Goal: Information Seeking & Learning: Learn about a topic

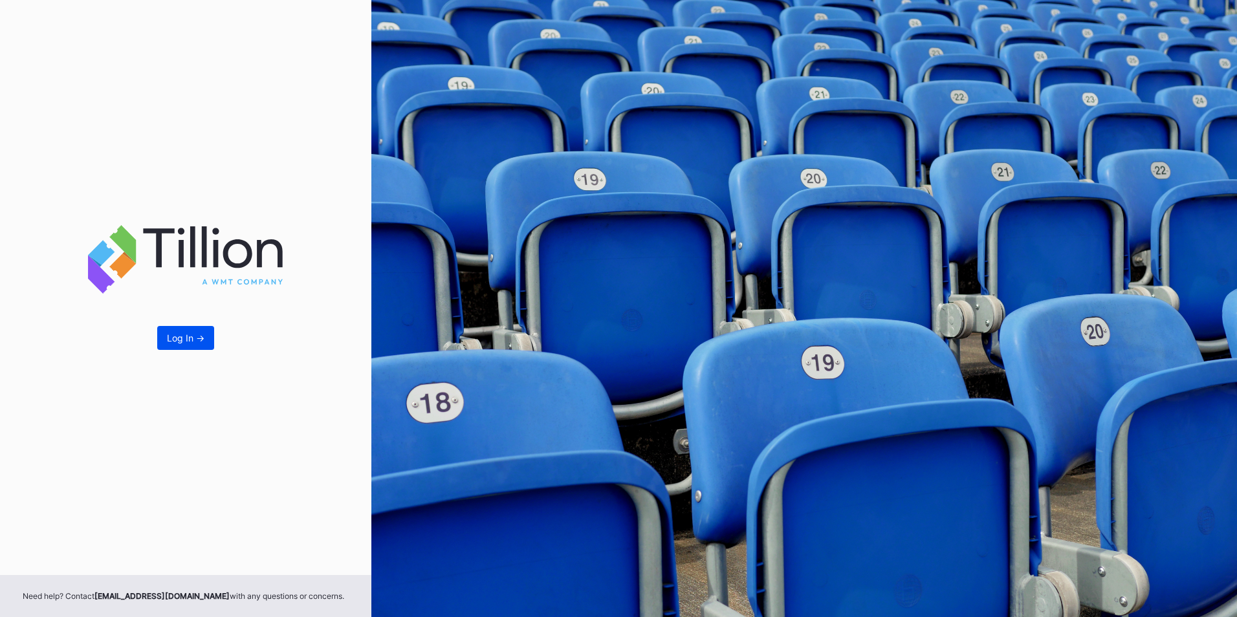
click at [179, 329] on button "Log In ->" at bounding box center [185, 338] width 57 height 24
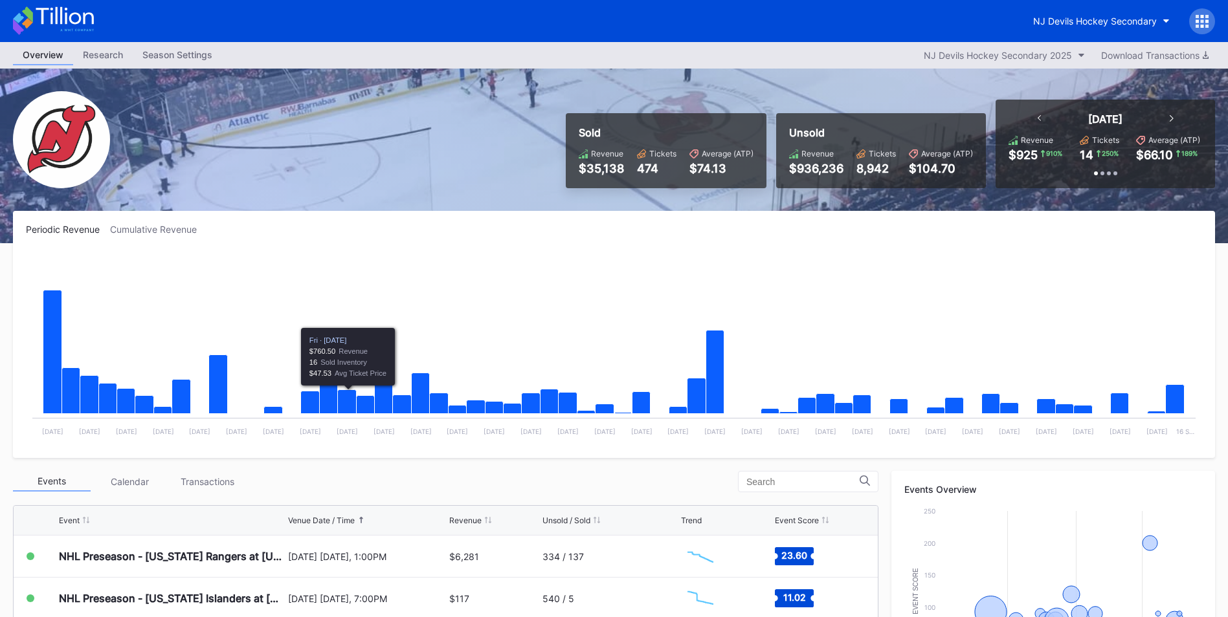
click at [190, 476] on div "Transactions" at bounding box center [207, 482] width 78 height 20
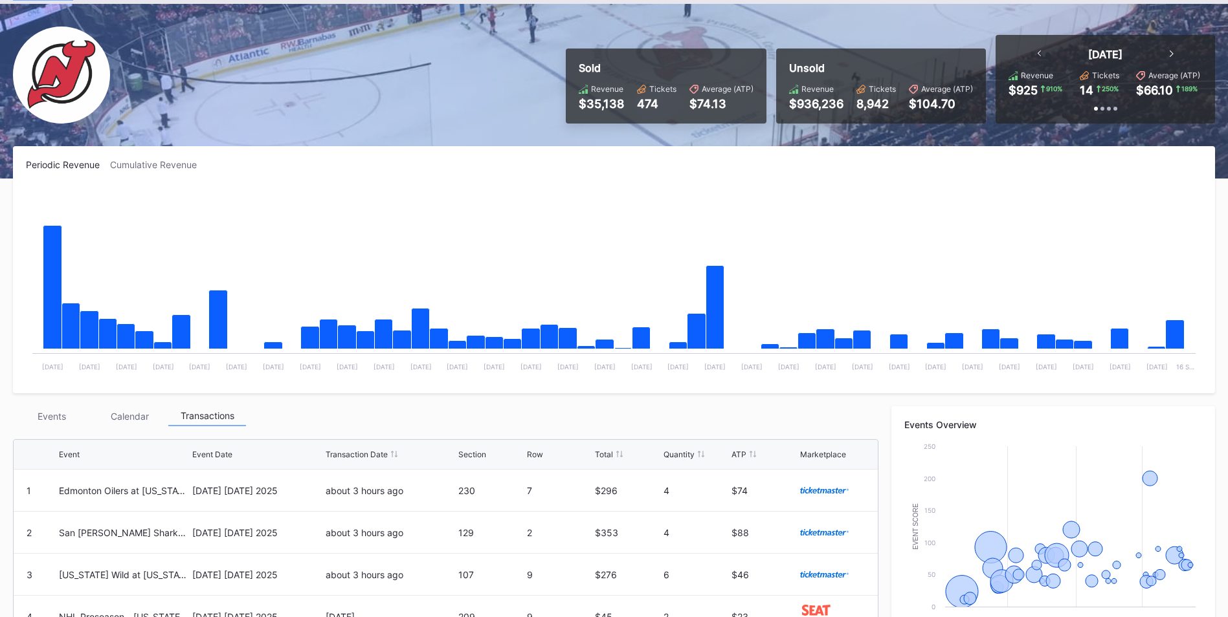
scroll to position [383, 0]
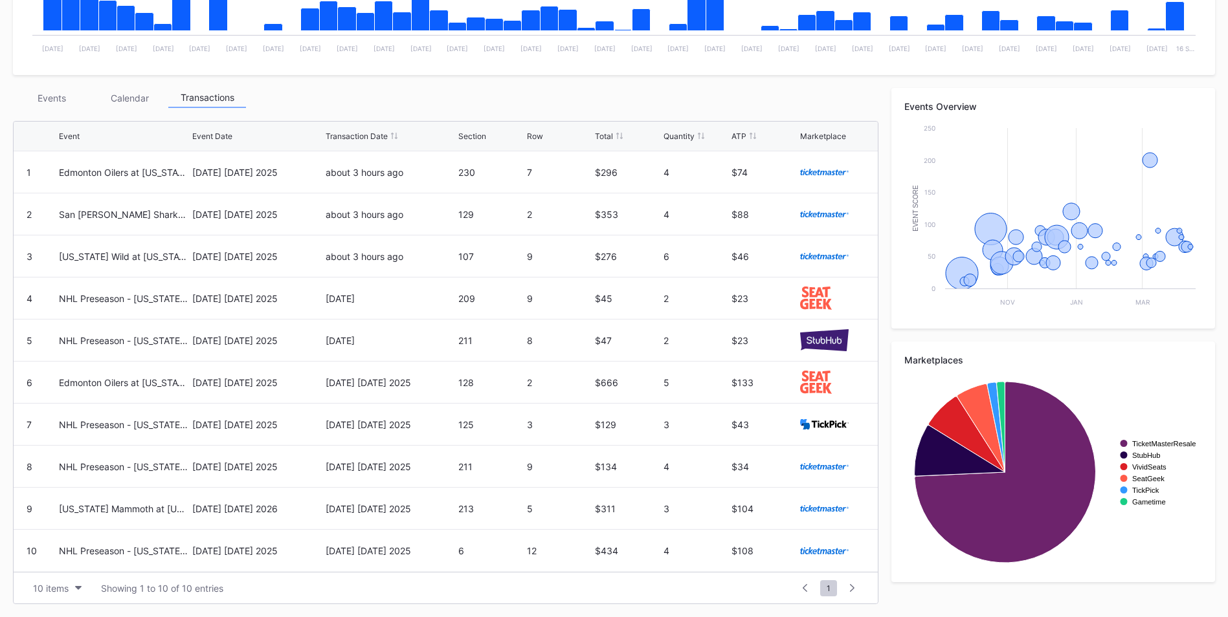
click at [60, 102] on div "Events" at bounding box center [52, 98] width 78 height 20
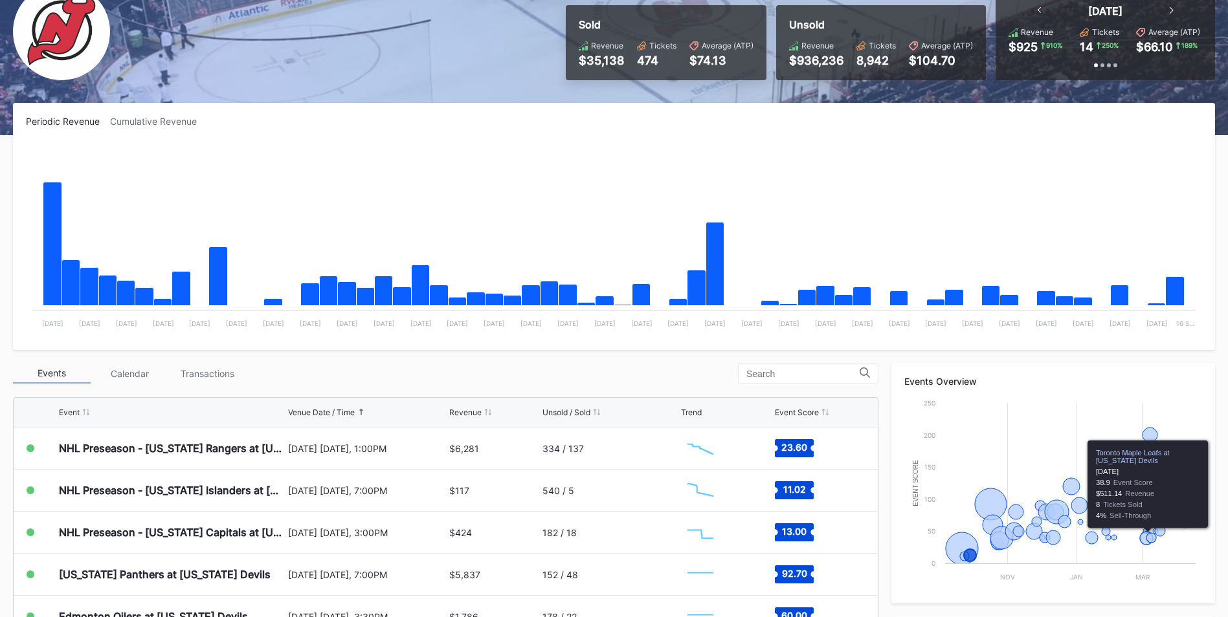
scroll to position [102, 0]
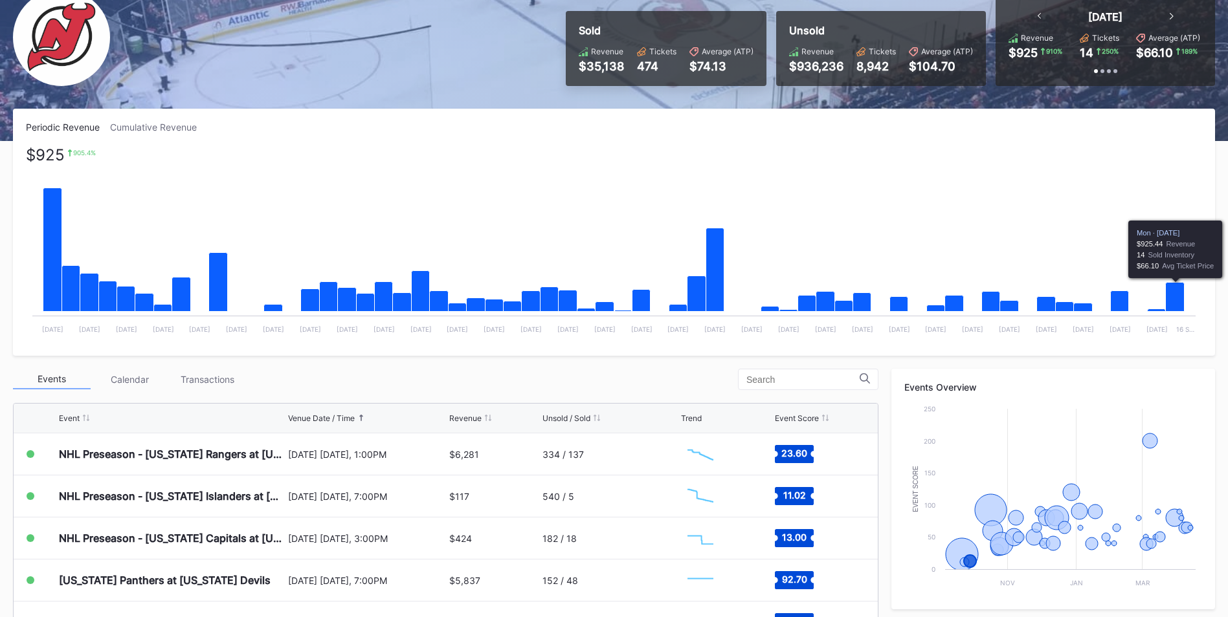
click at [1181, 300] on icon "Chart title" at bounding box center [1175, 297] width 19 height 29
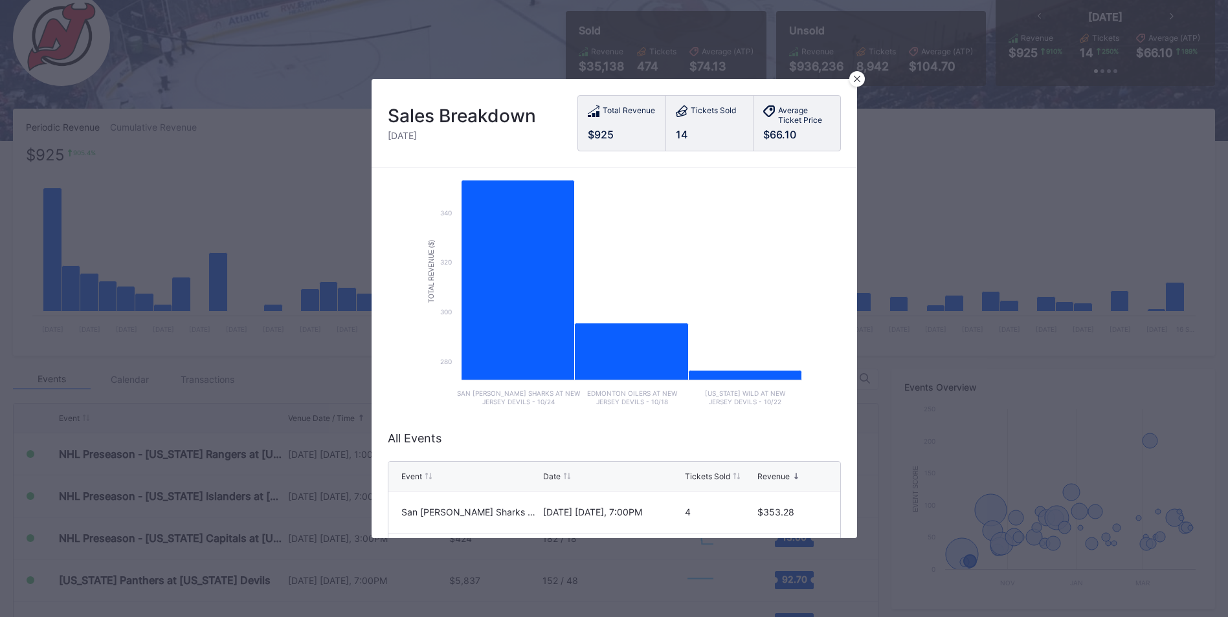
scroll to position [157, 0]
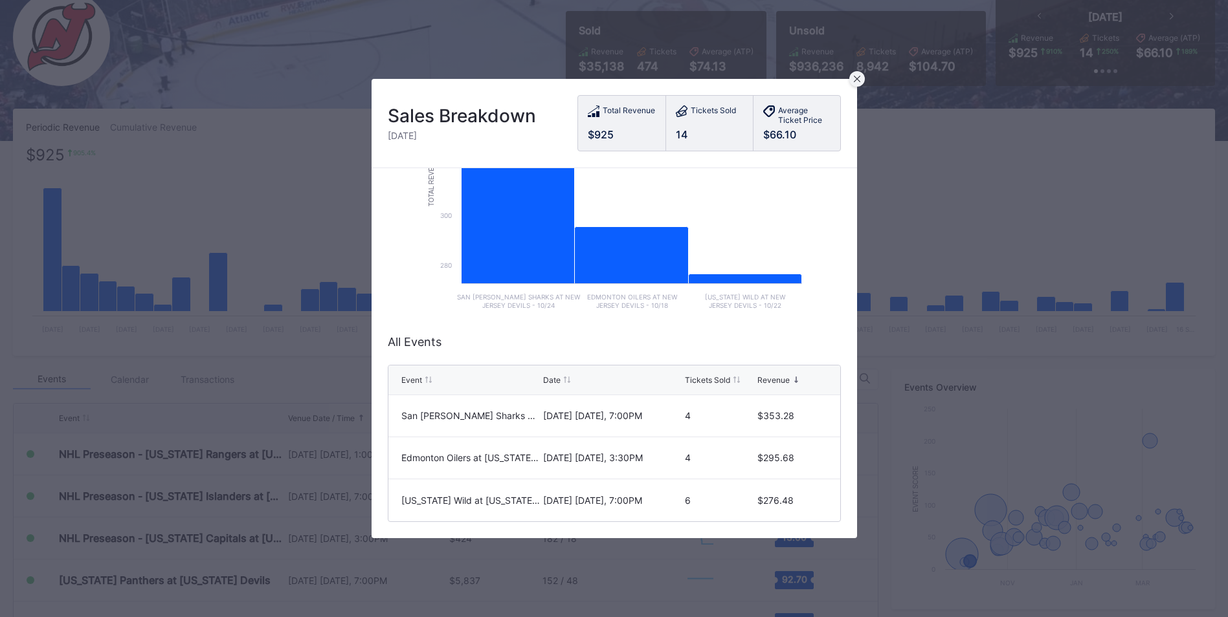
click at [852, 76] on div at bounding box center [857, 79] width 16 height 16
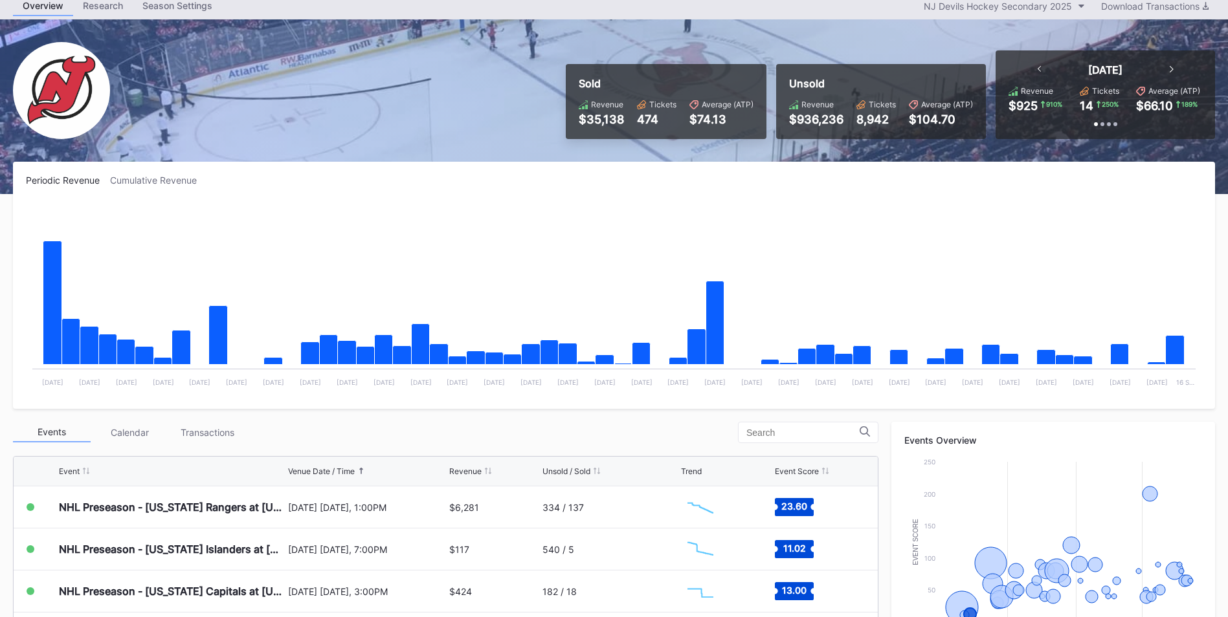
scroll to position [0, 0]
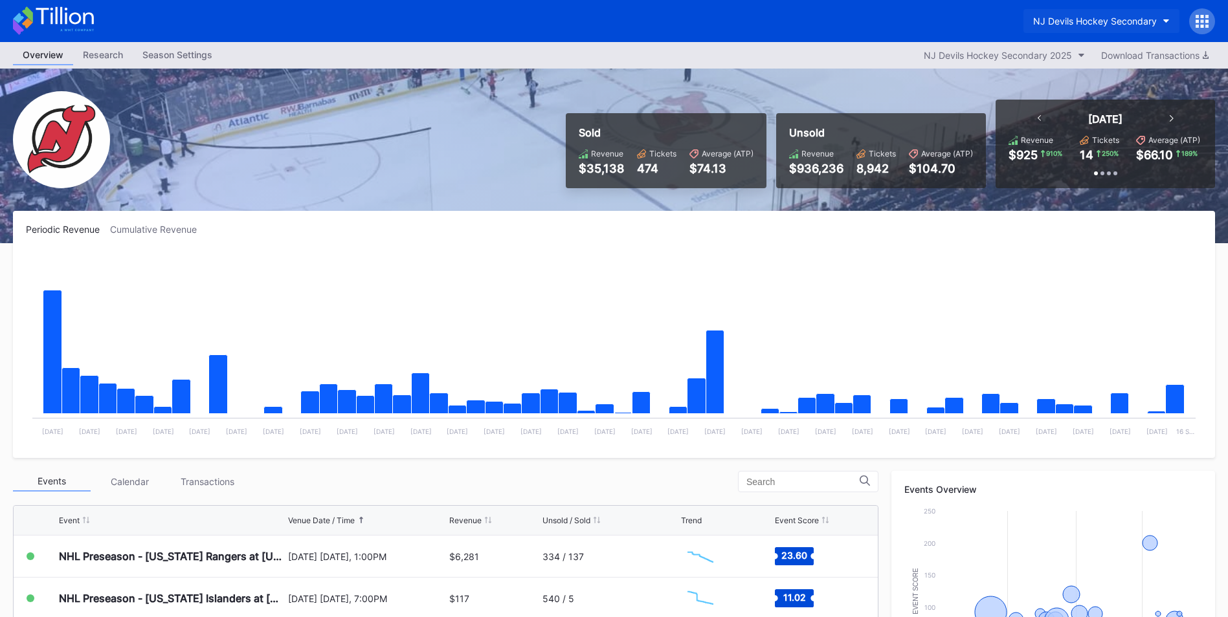
click at [1116, 30] on button "NJ Devils Hockey Secondary" at bounding box center [1101, 21] width 156 height 24
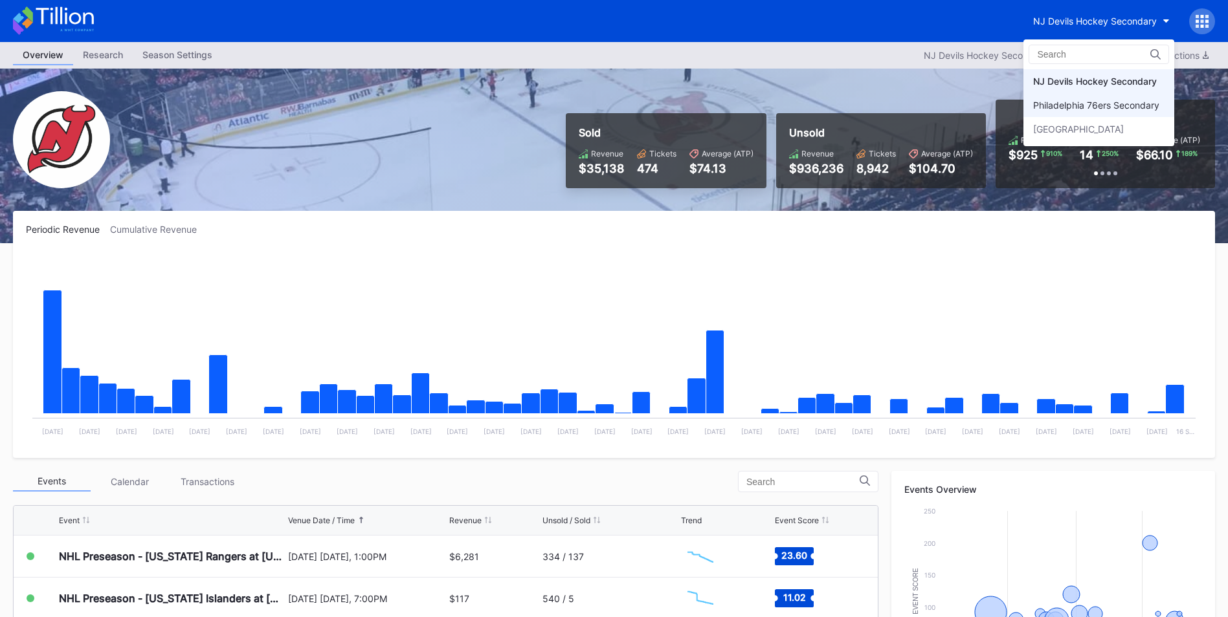
click at [1091, 109] on div "Philadelphia 76ers Secondary" at bounding box center [1096, 105] width 126 height 11
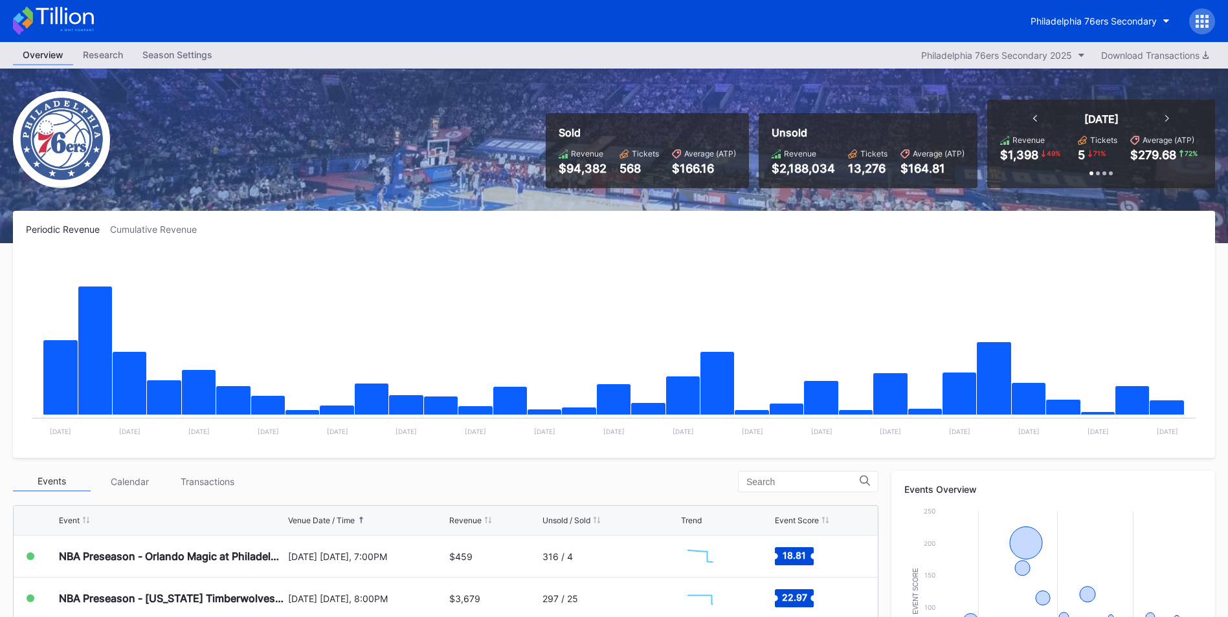
scroll to position [259, 0]
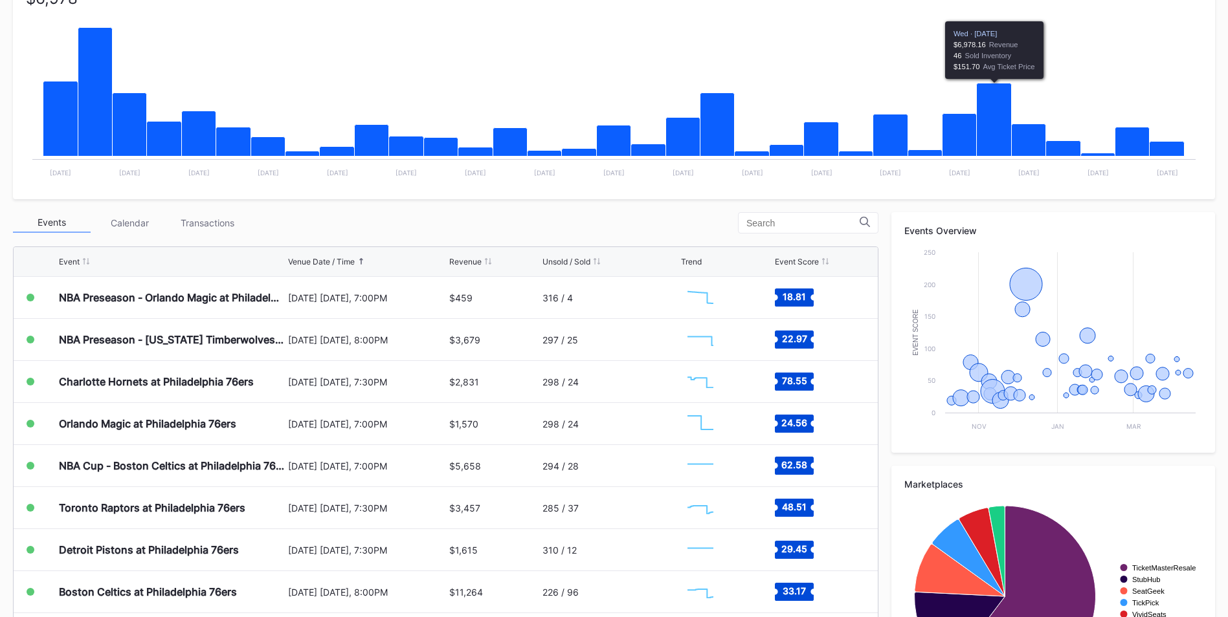
click at [997, 132] on icon "Chart title" at bounding box center [994, 119] width 35 height 73
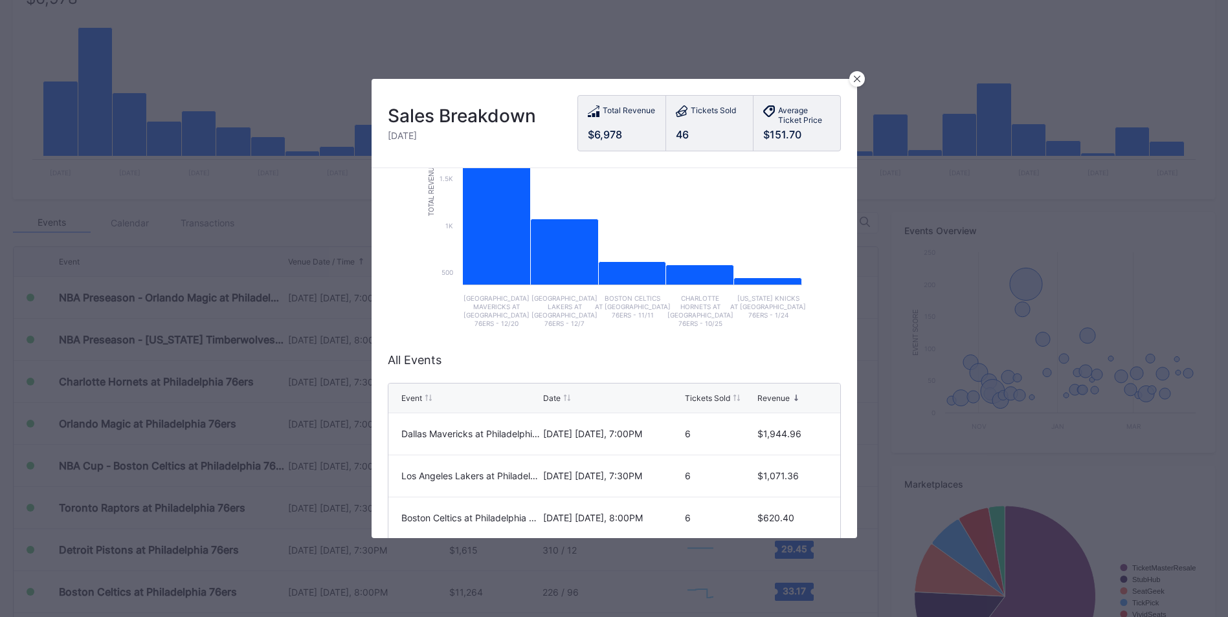
scroll to position [194, 0]
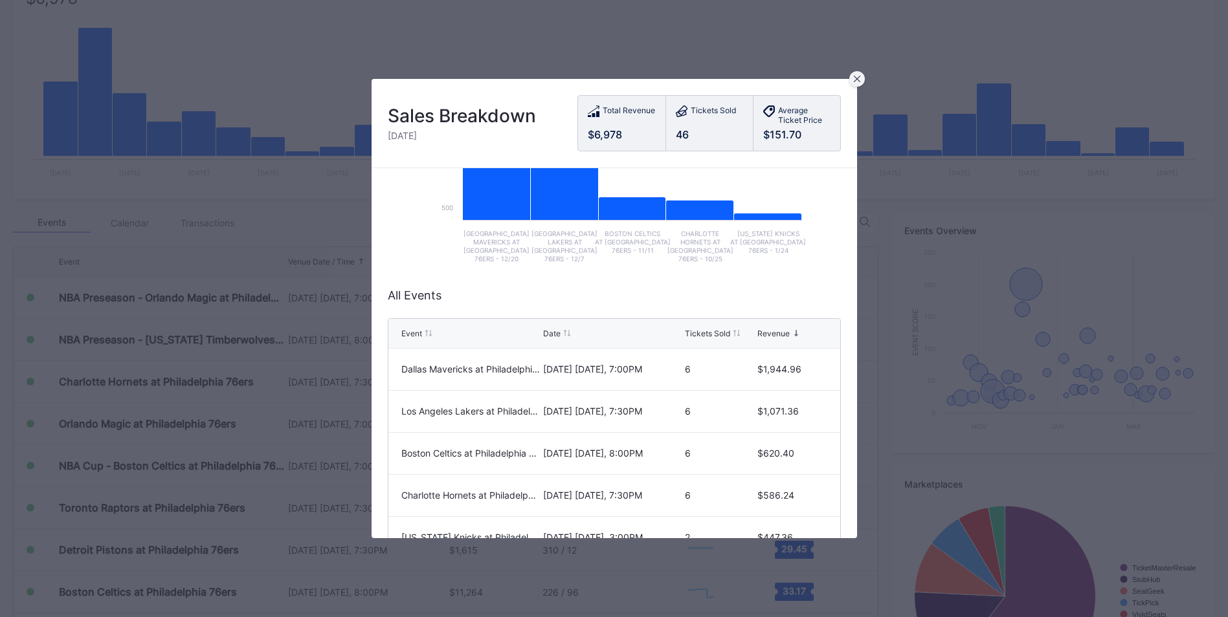
click at [850, 80] on div at bounding box center [857, 79] width 16 height 16
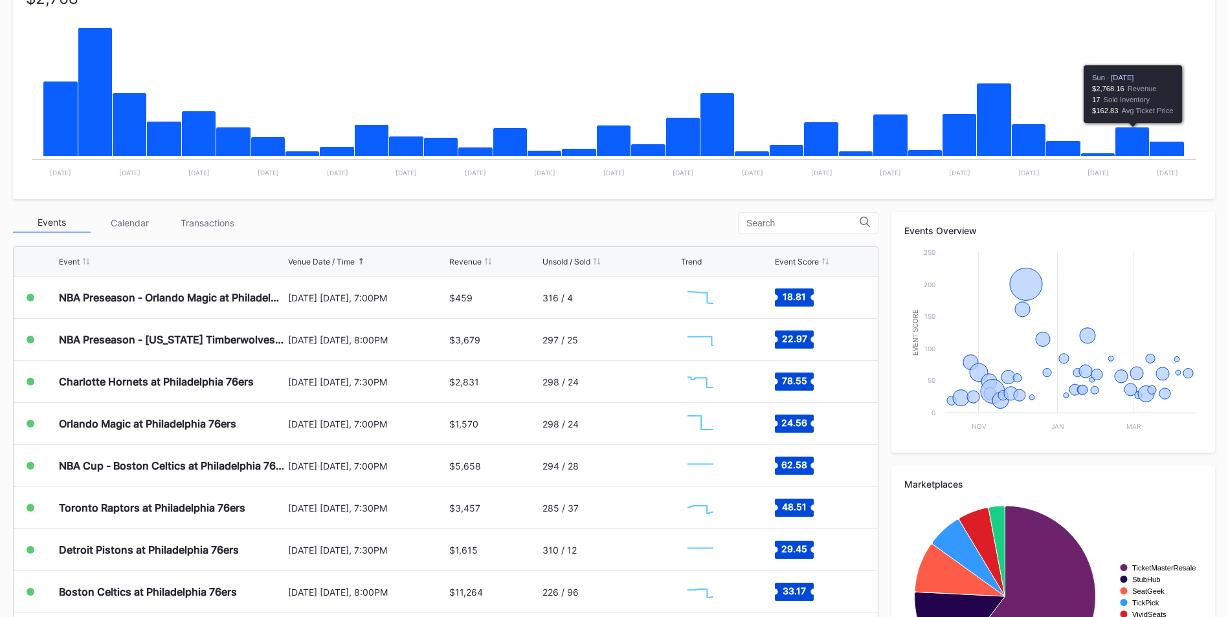
click at [1145, 130] on icon "Chart title" at bounding box center [1132, 141] width 34 height 29
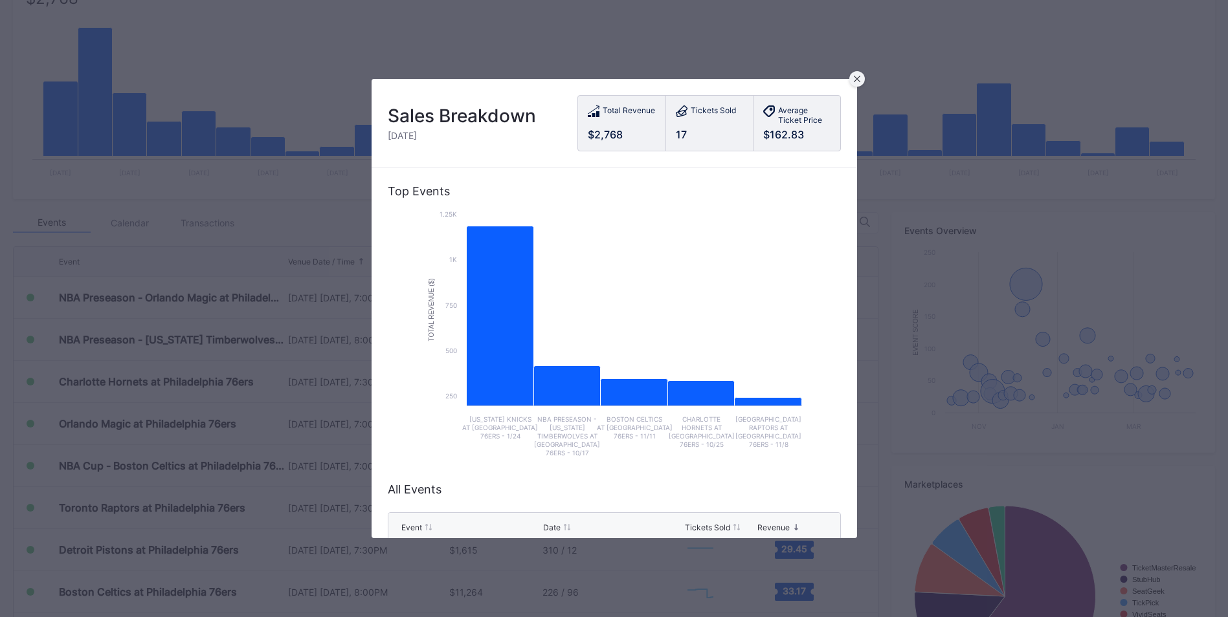
click at [854, 78] on icon at bounding box center [857, 79] width 6 height 6
